Goal: Find specific page/section: Find specific page/section

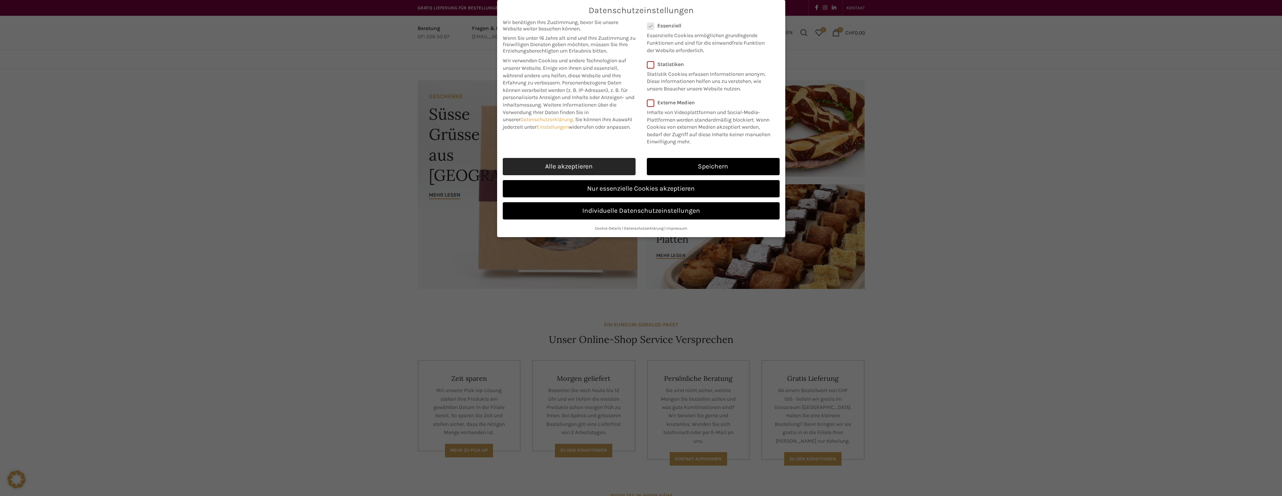
click at [549, 170] on link "Alle akzeptieren" at bounding box center [569, 166] width 133 height 17
checkbox input "true"
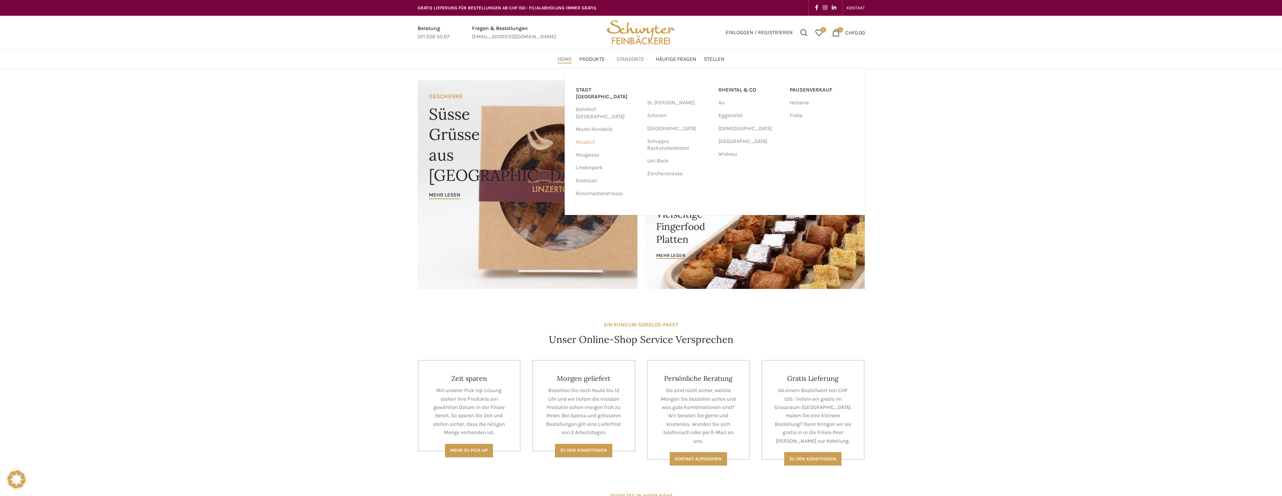
click at [588, 136] on link "Neudorf" at bounding box center [608, 142] width 64 height 13
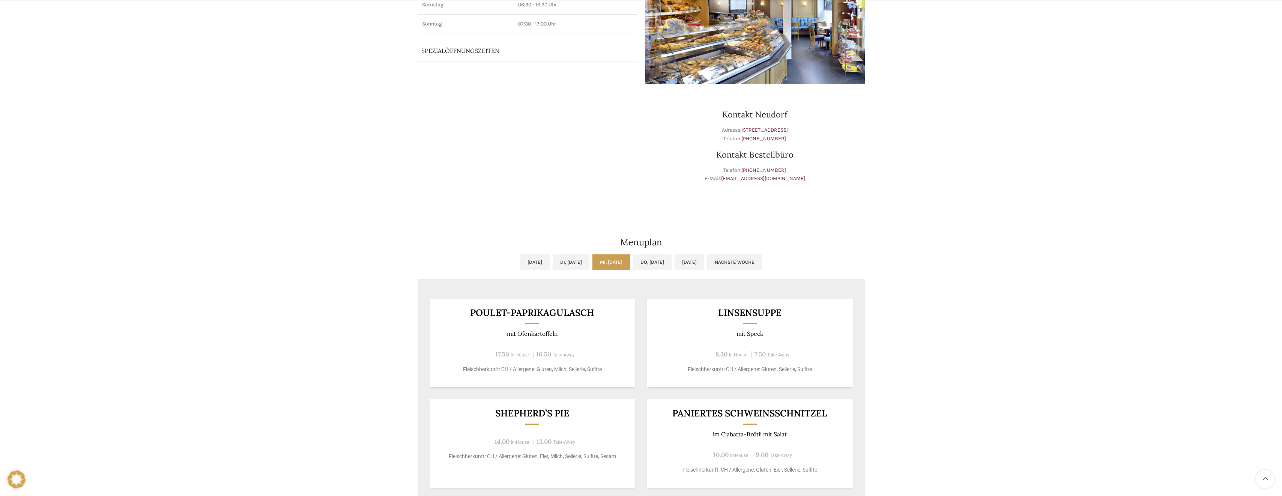
scroll to position [150, 0]
click at [648, 263] on link "Do, [DATE]" at bounding box center [652, 262] width 39 height 16
